Goal: Task Accomplishment & Management: Complete application form

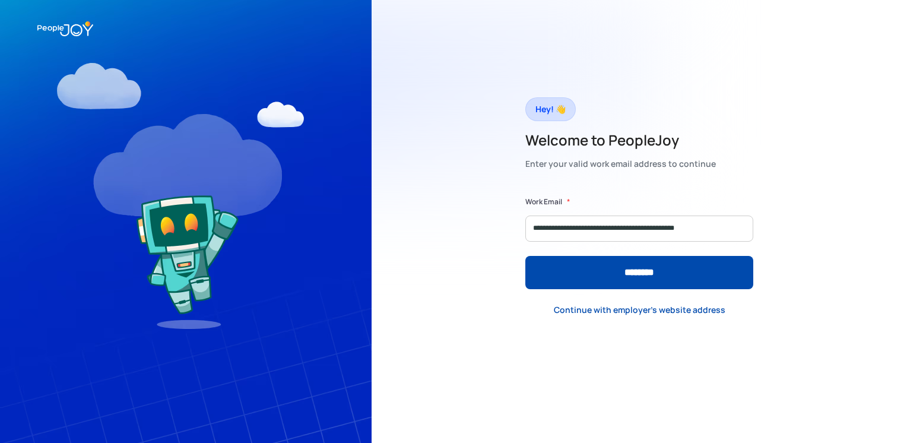
type input "**********"
click at [525, 256] on input "********" at bounding box center [639, 272] width 228 height 33
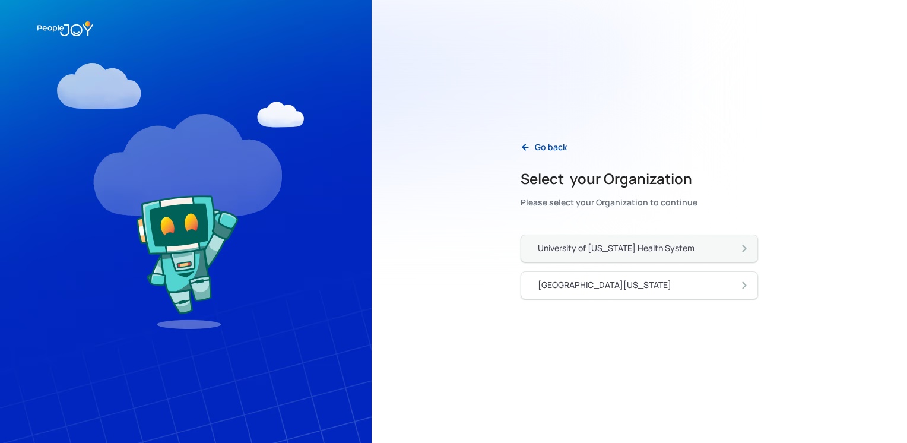
click at [613, 251] on div "University of [US_STATE] Health System" at bounding box center [616, 248] width 157 height 12
